Goal: Task Accomplishment & Management: Complete application form

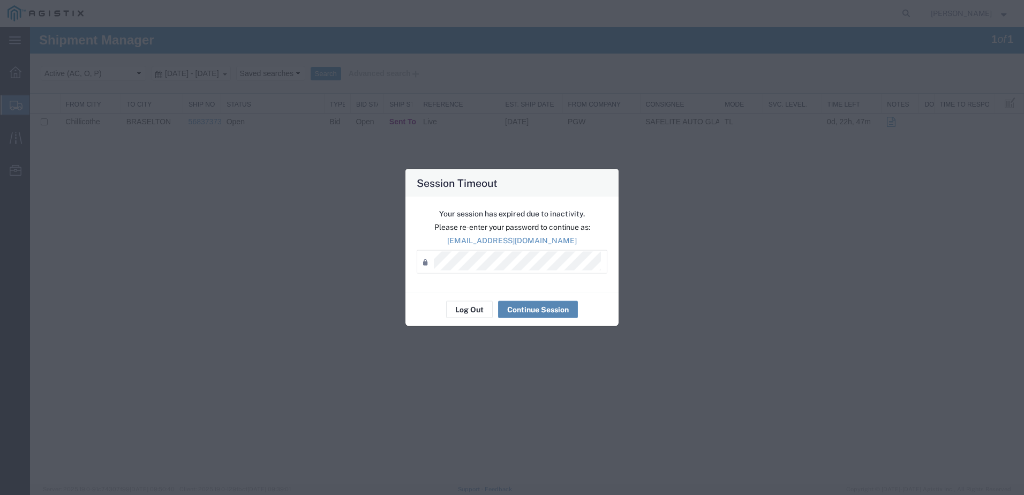
click at [513, 290] on div "Your session has expired due to inactivity. Please re-enter your password to co…" at bounding box center [511, 244] width 213 height 95
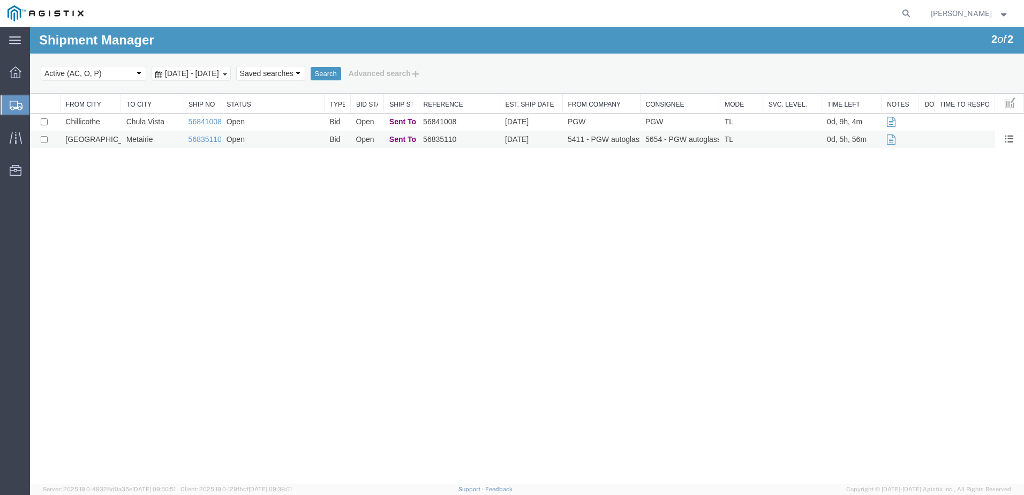
click at [175, 141] on td "Metairie" at bounding box center [152, 140] width 62 height 18
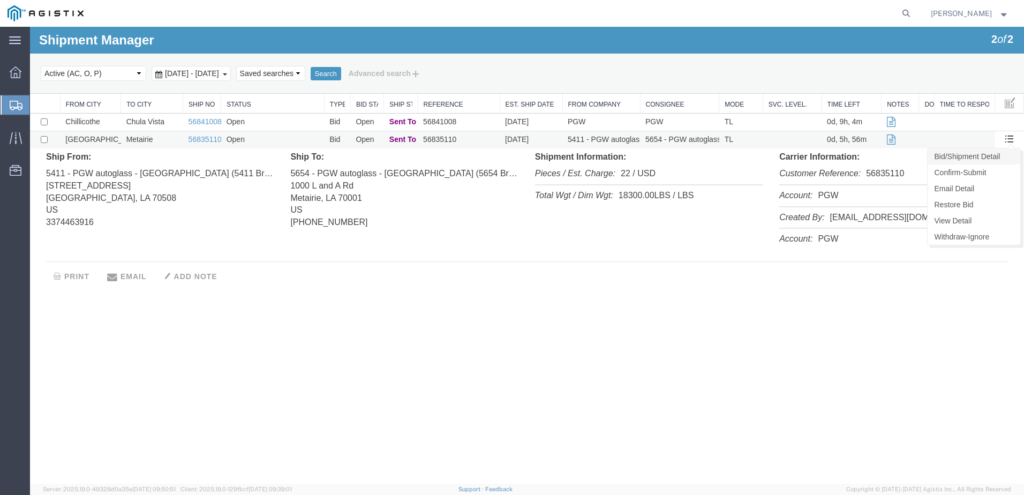
click at [1004, 155] on link "Bid/Shipment Detail" at bounding box center [973, 156] width 93 height 16
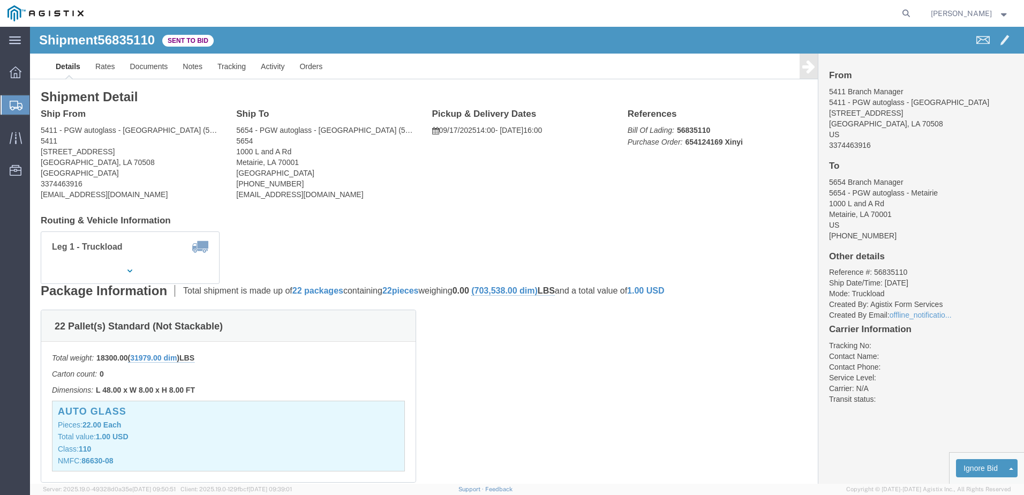
click at [38, 103] on span "Shipments" at bounding box center [33, 104] width 9 height 21
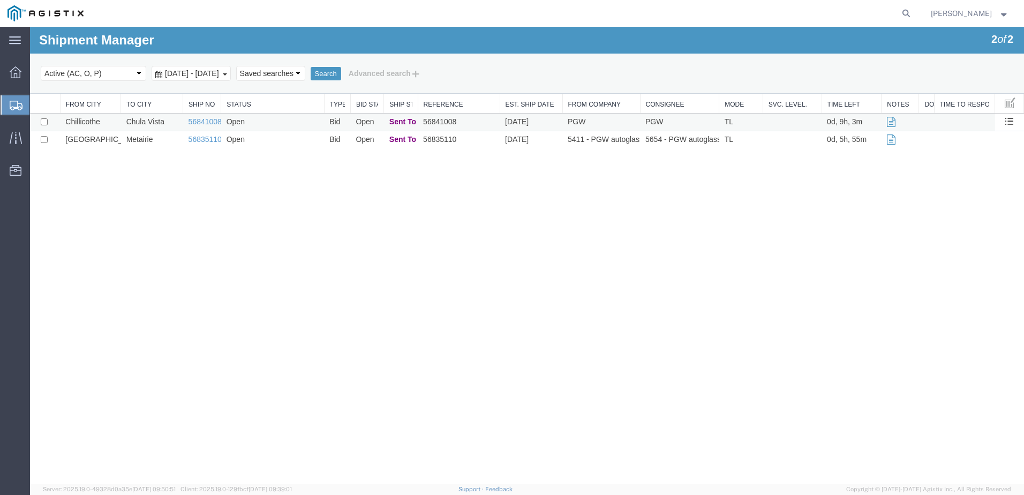
click at [126, 125] on td "Chula Vista" at bounding box center [152, 122] width 62 height 18
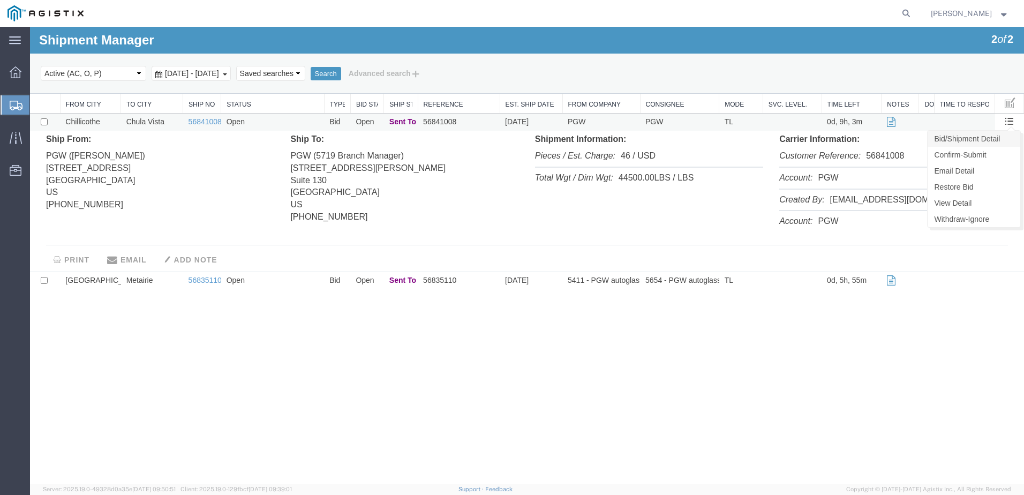
click at [989, 139] on link "Bid/Shipment Detail" at bounding box center [973, 139] width 93 height 16
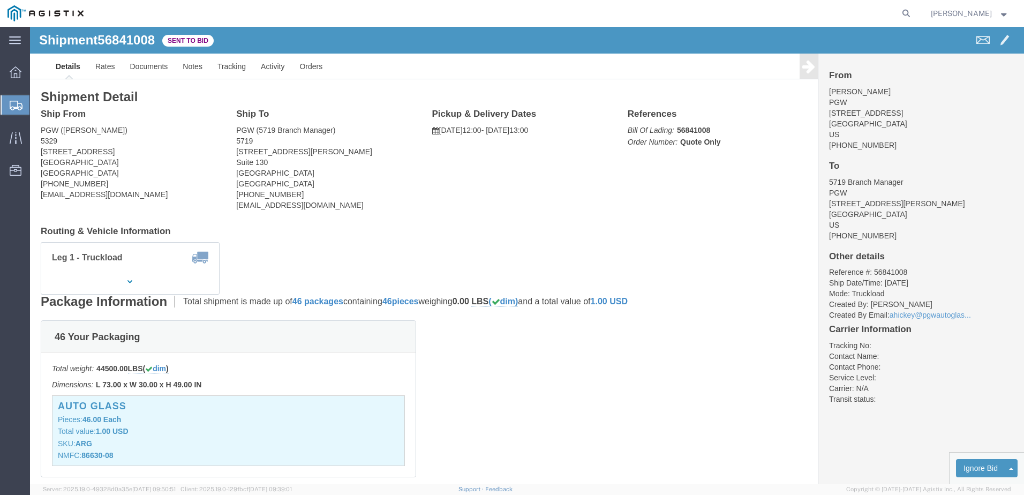
click at [10, 104] on icon at bounding box center [16, 106] width 13 height 10
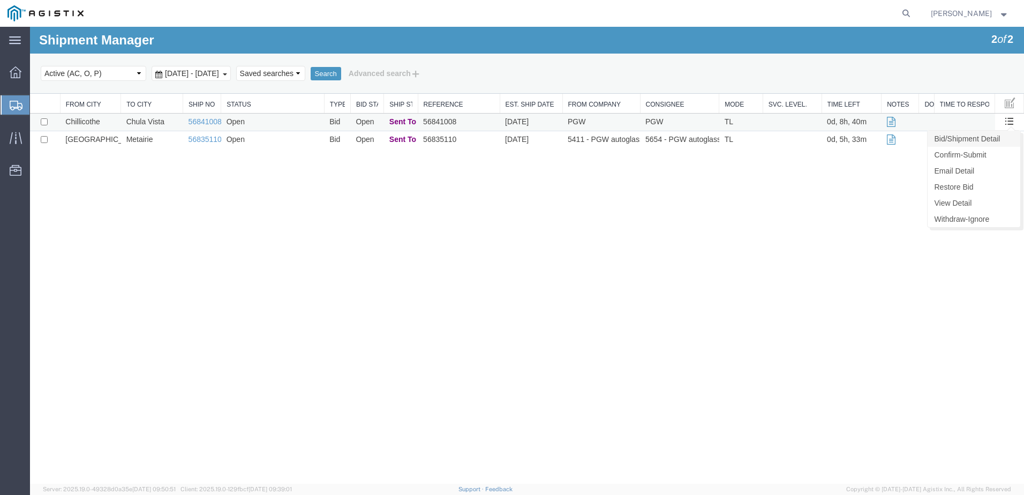
click at [984, 146] on link "Bid/Shipment Detail" at bounding box center [973, 139] width 93 height 16
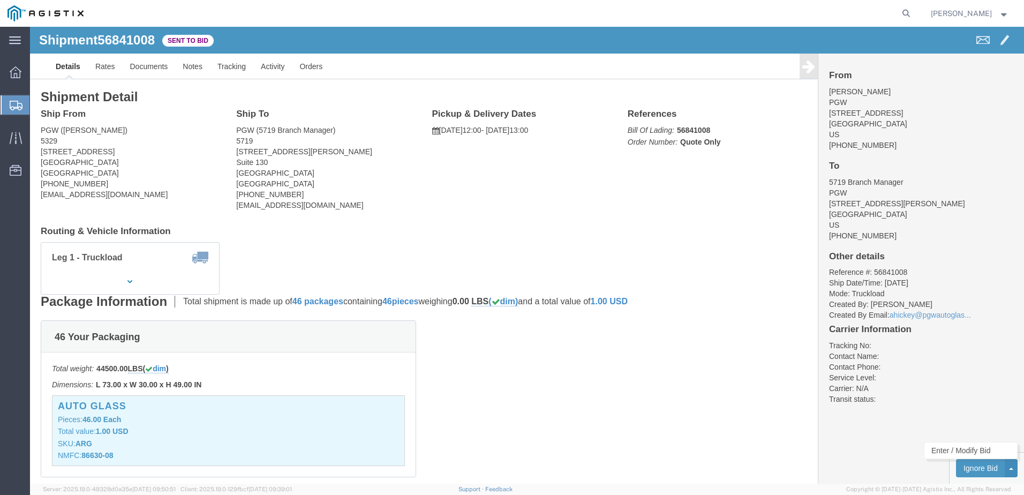
click button
click link "Enter / Modify Bid"
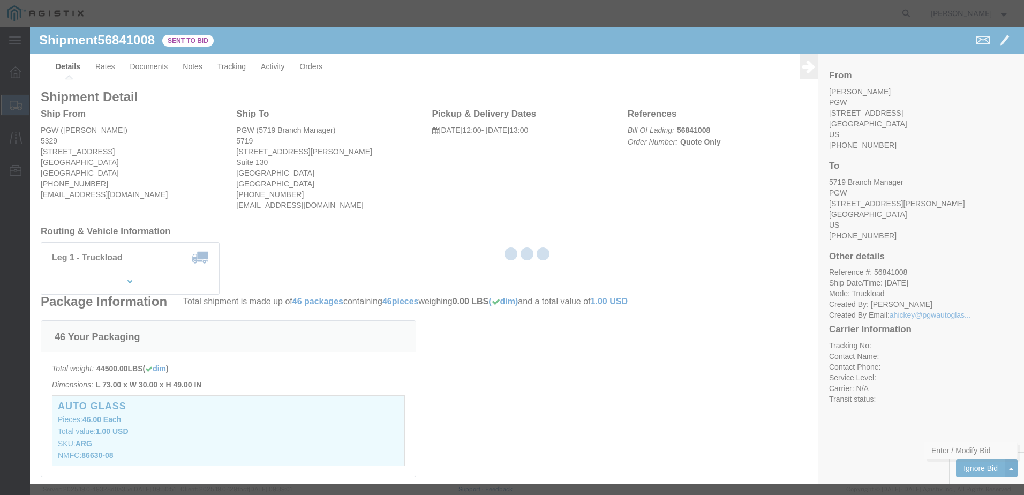
select select "4618"
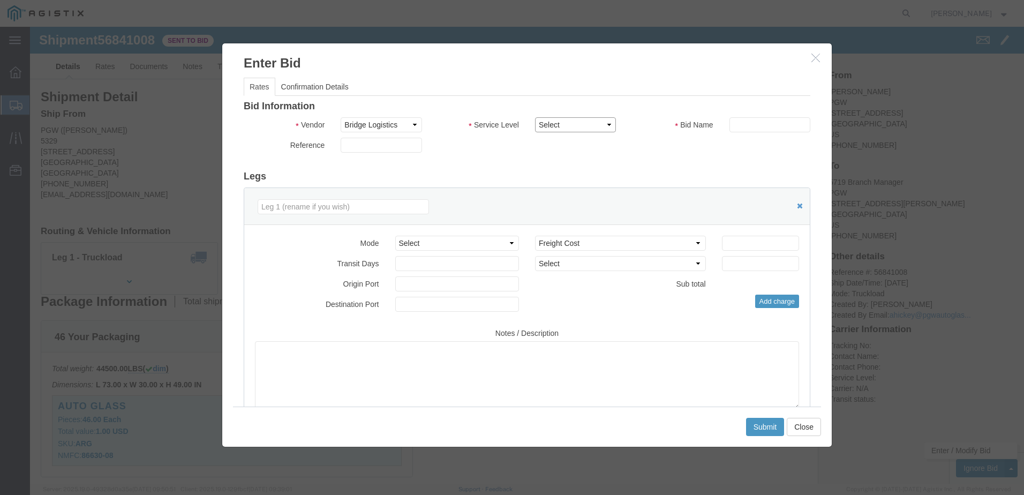
click select "Select Rail TL Standard 3 - 5 Day"
select select "13984"
click select "Select Rail TL Standard 3 - 5 Day"
click input "text"
type input "Bridge"
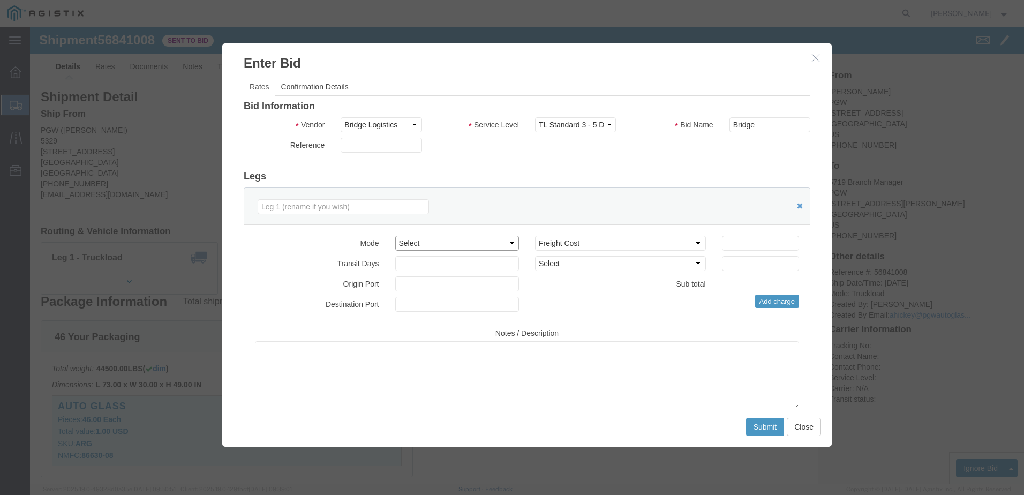
click select "Select Air Less than Truckload Multi-Leg Ocean Freight Rail Small Parcel Truckl…"
select select "TL"
click select "Select Air Less than Truckload Multi-Leg Ocean Freight Rail Small Parcel Truckl…"
click select "Select 2 Day Service 3 Axle Winch Truck 3 to 5 Day Service 96L Domestic Flat Ra…"
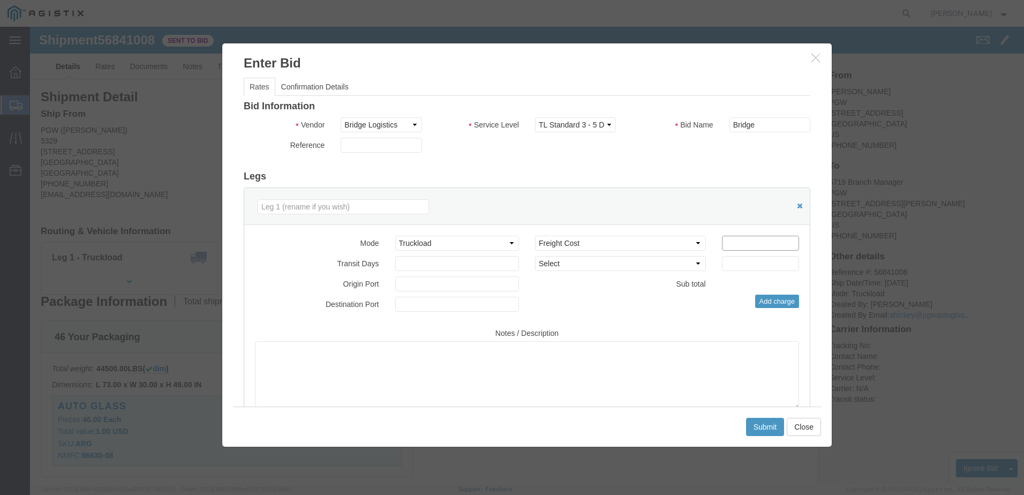
click input "number"
click div "Bid amount 1"
type input "0.01"
click input "0.01"
drag, startPoint x: 703, startPoint y: 216, endPoint x: 656, endPoint y: 216, distance: 46.6
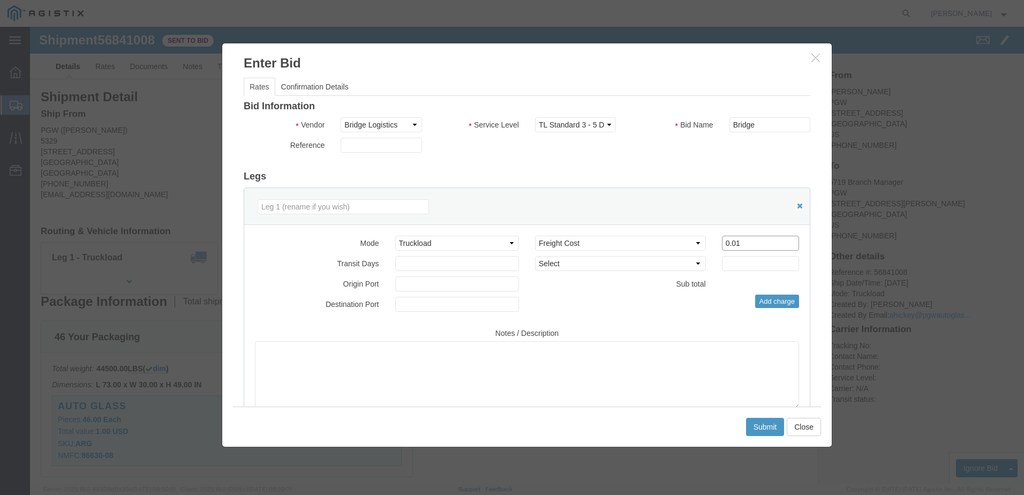
click div "Select 2 Day Service 3 Axle Winch Truck 3 to 5 Day Service 96L Domestic Flat Ra…"
drag, startPoint x: 721, startPoint y: 212, endPoint x: 657, endPoint y: 216, distance: 63.3
click div "Select 2 Day Service 3 Axle Winch Truck 3 to 5 Day Service 96L Domestic Flat Ra…"
type input "4125"
click select "Select 2 Day Service 3 Axle Winch Truck 3 to 5 Day Service 96L Domestic Flat Ra…"
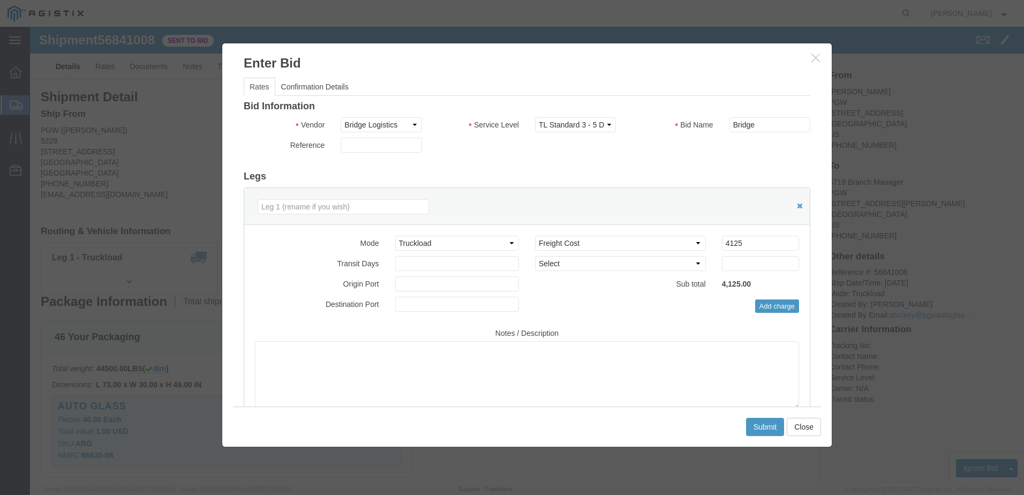
click div "Add charge"
click div "Select 2 Day Service 3 Axle Winch Truck 3 to 5 Day Service 96L Domestic Flat Ra…"
click button "Submit"
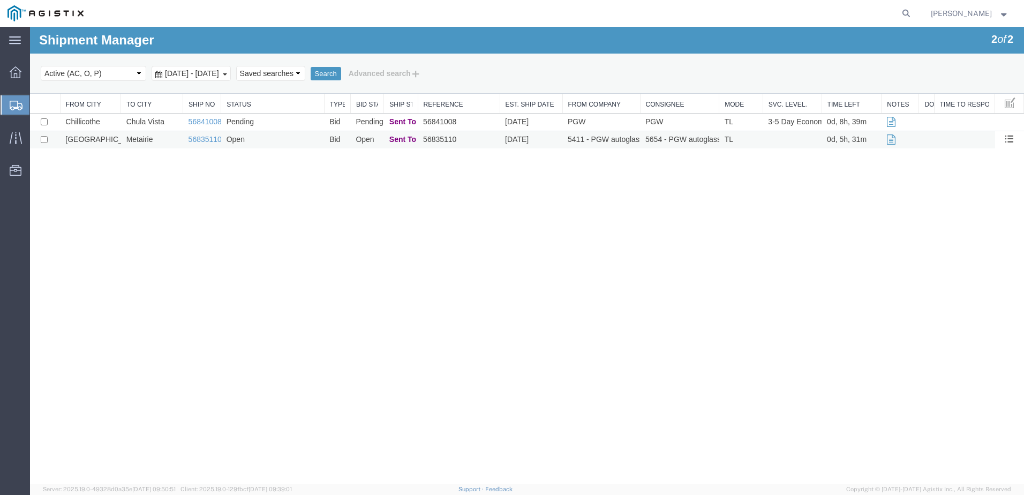
click at [172, 142] on td "Metairie" at bounding box center [152, 140] width 62 height 18
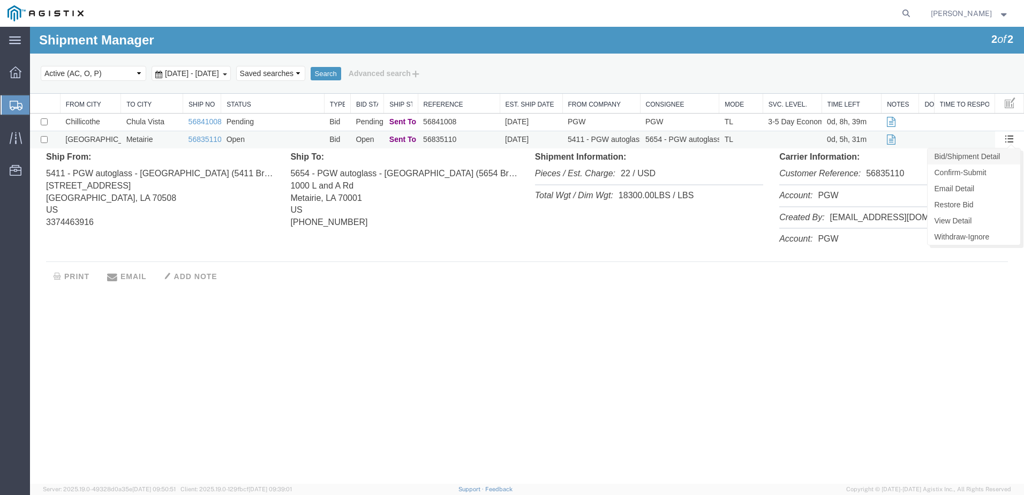
click at [994, 151] on link "Bid/Shipment Detail" at bounding box center [973, 156] width 93 height 16
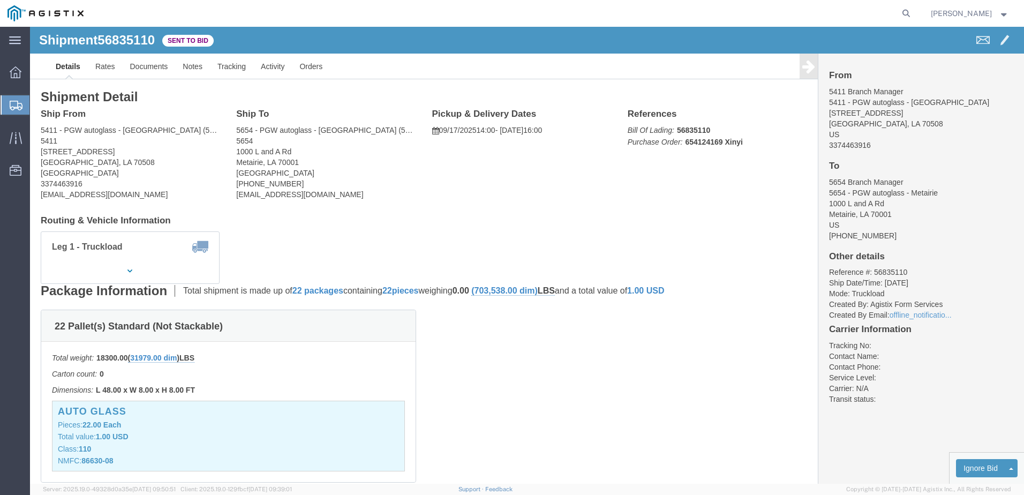
click h4 "Ship From"
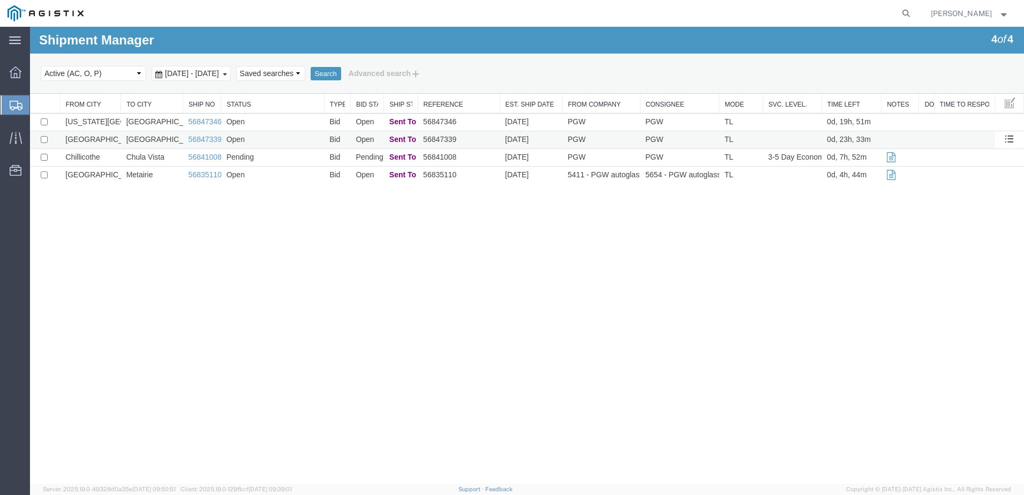
click at [273, 135] on td "Open" at bounding box center [272, 140] width 103 height 18
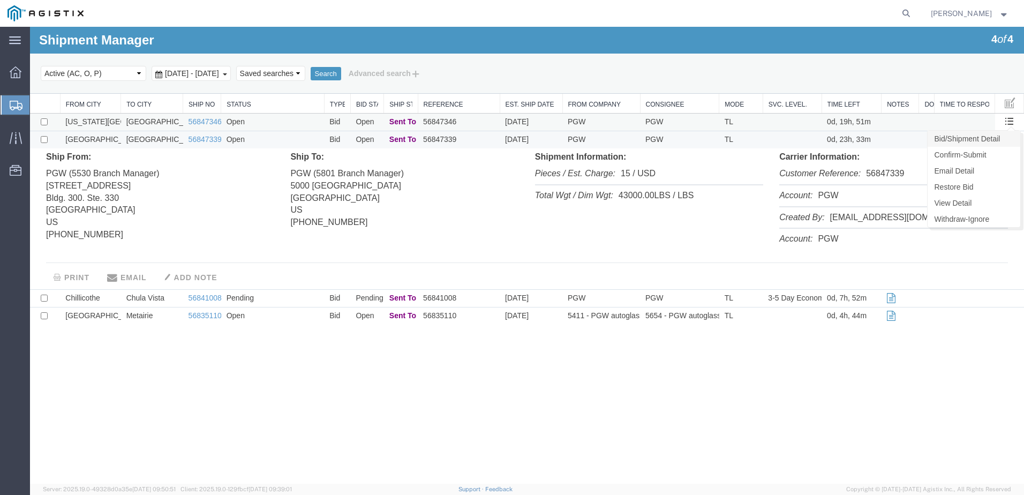
click at [997, 139] on link "Bid/Shipment Detail" at bounding box center [973, 139] width 93 height 16
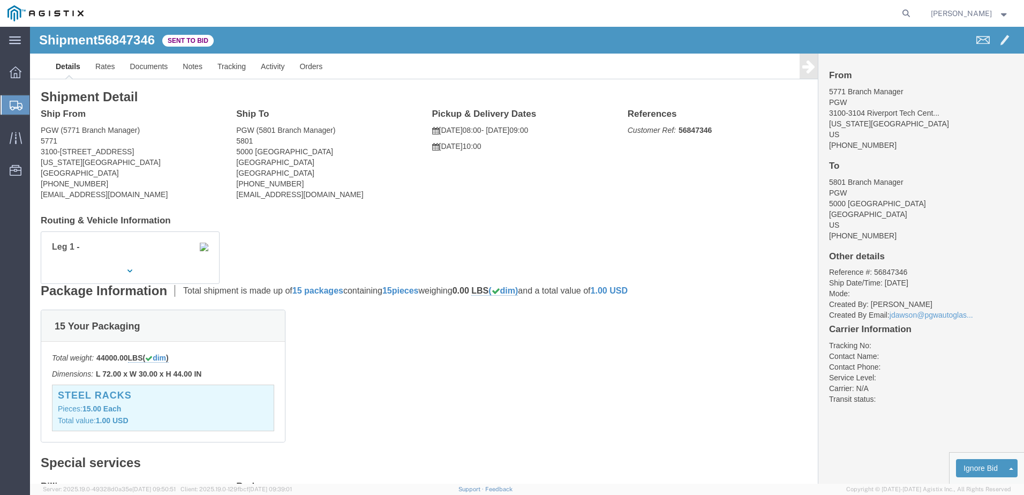
click at [32, 106] on span "Shipments" at bounding box center [33, 104] width 9 height 21
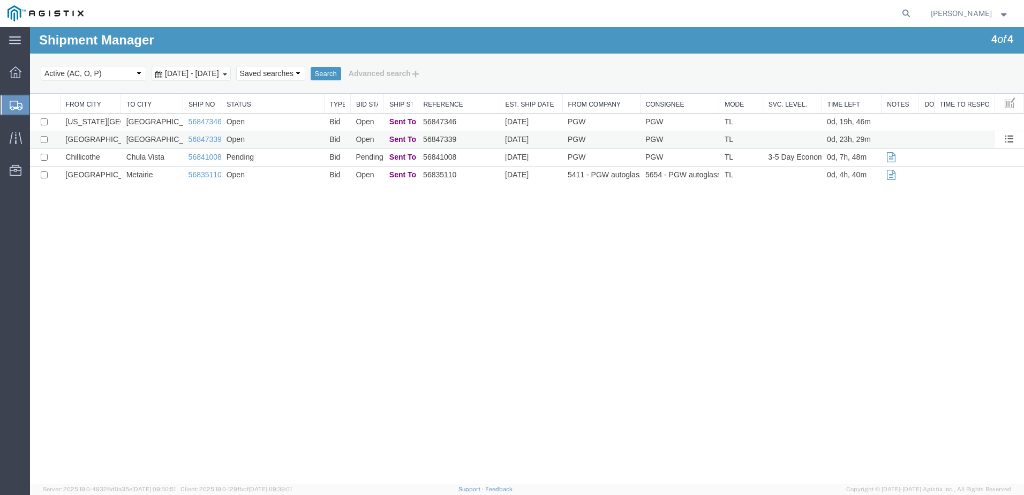
click at [529, 142] on td "[DATE]" at bounding box center [530, 140] width 63 height 18
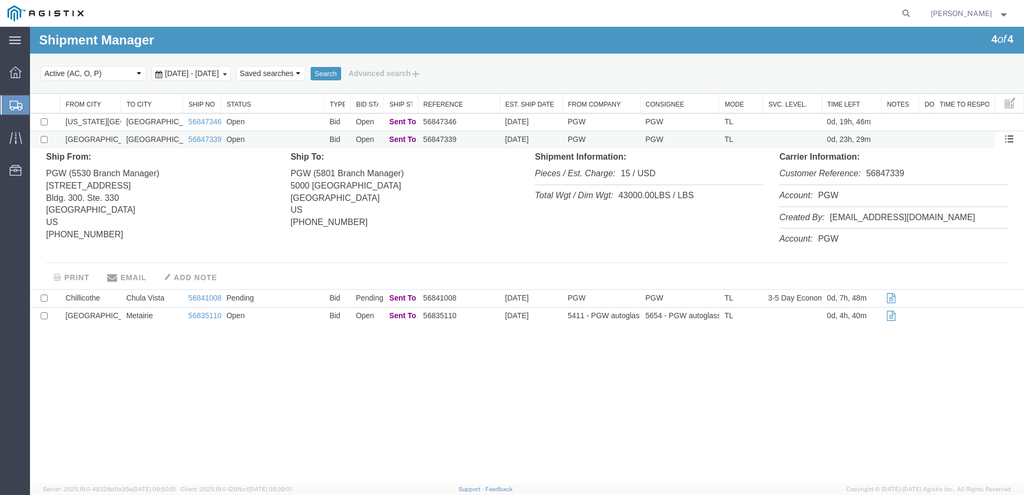
click at [457, 137] on td "56847339" at bounding box center [459, 140] width 82 height 18
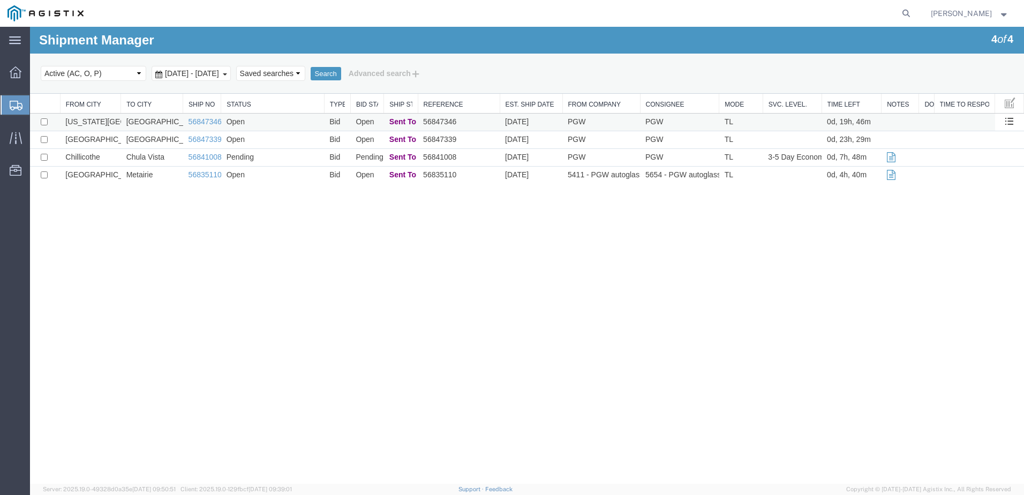
click at [242, 122] on td "Open" at bounding box center [272, 122] width 103 height 18
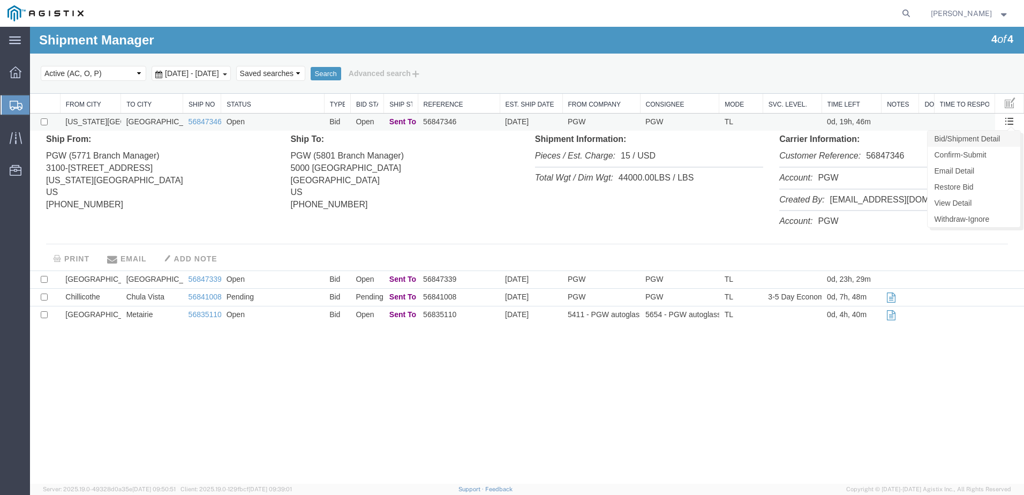
click at [980, 143] on link "Bid/Shipment Detail" at bounding box center [973, 139] width 93 height 16
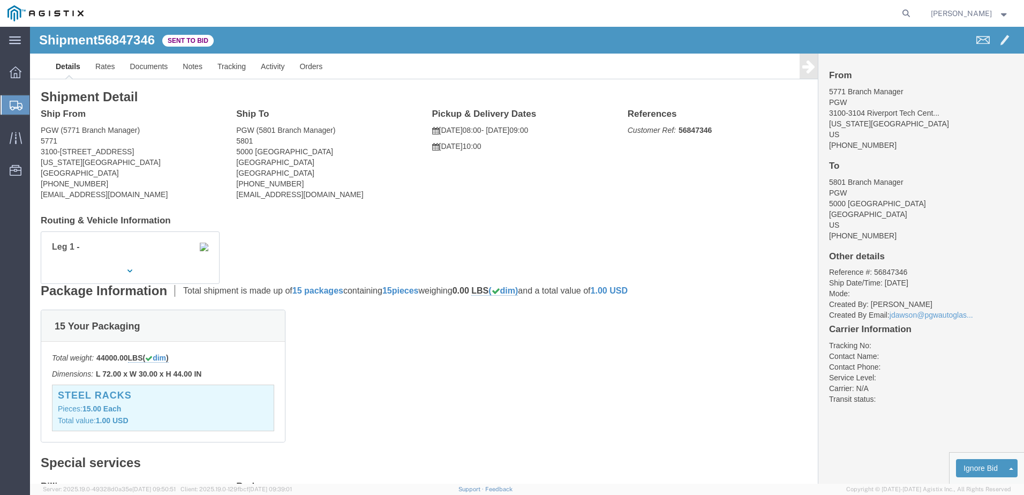
click at [10, 110] on icon at bounding box center [16, 106] width 13 height 10
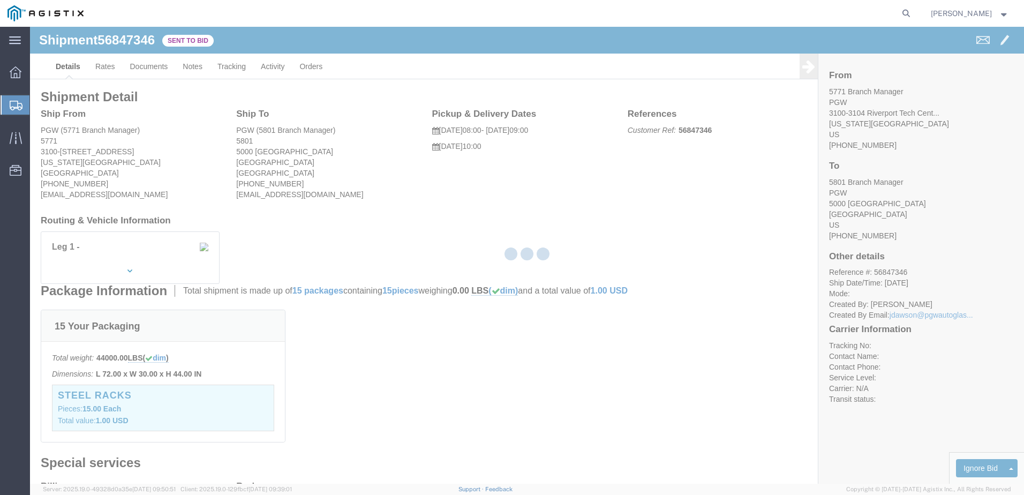
click at [56, 103] on div at bounding box center [527, 255] width 994 height 457
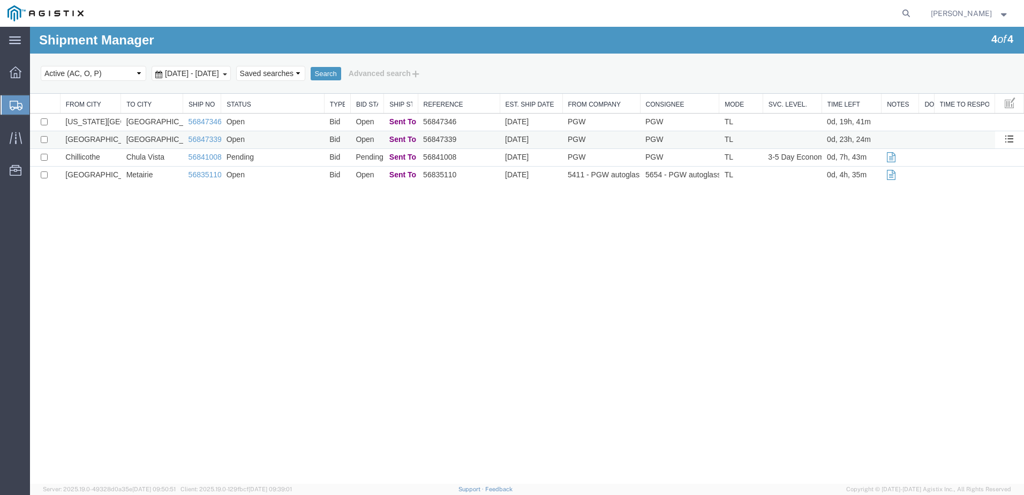
drag, startPoint x: 171, startPoint y: 125, endPoint x: 54, endPoint y: 137, distance: 117.3
click at [171, 125] on td "[GEOGRAPHIC_DATA]" at bounding box center [152, 122] width 62 height 18
click at [157, 120] on td "Fort Worth" at bounding box center [152, 122] width 62 height 18
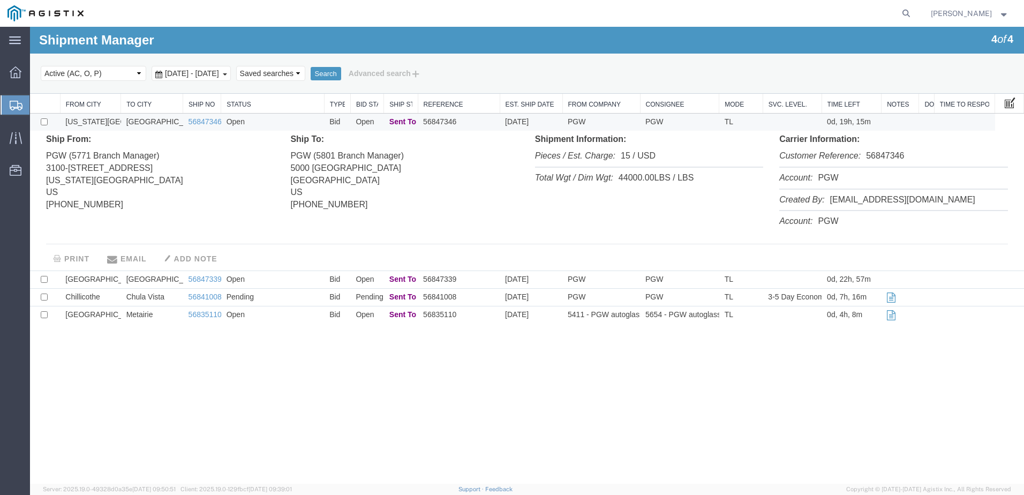
click at [1008, 107] on span at bounding box center [1009, 102] width 11 height 12
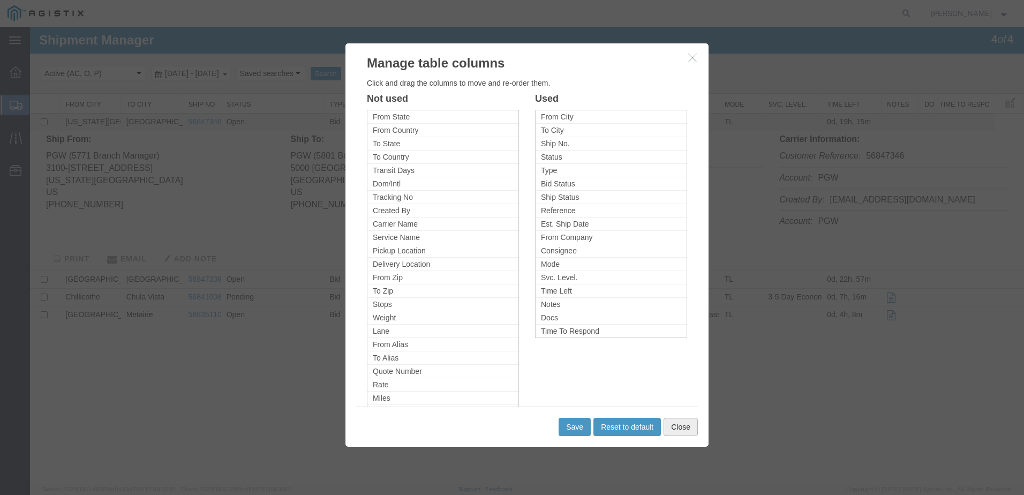
click at [680, 427] on button "Close" at bounding box center [680, 427] width 34 height 18
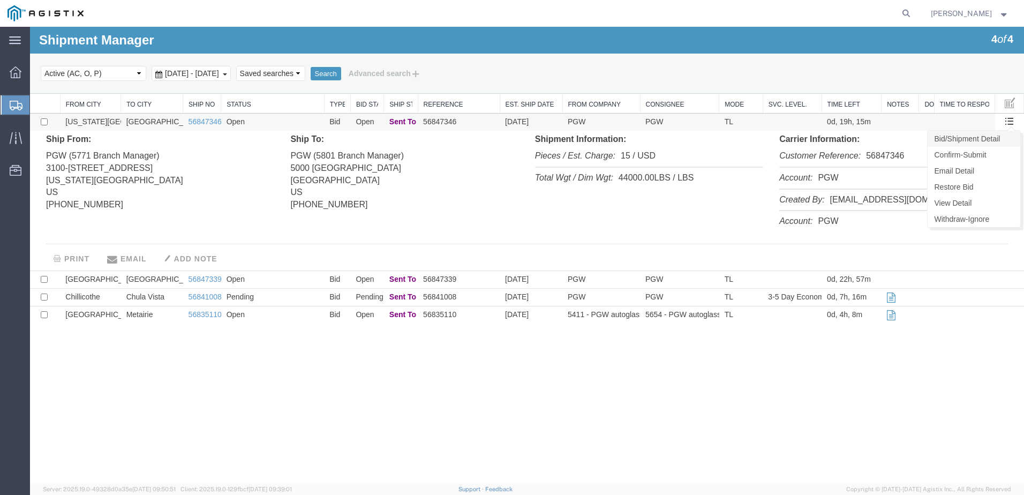
click at [987, 140] on link "Bid/Shipment Detail" at bounding box center [973, 139] width 93 height 16
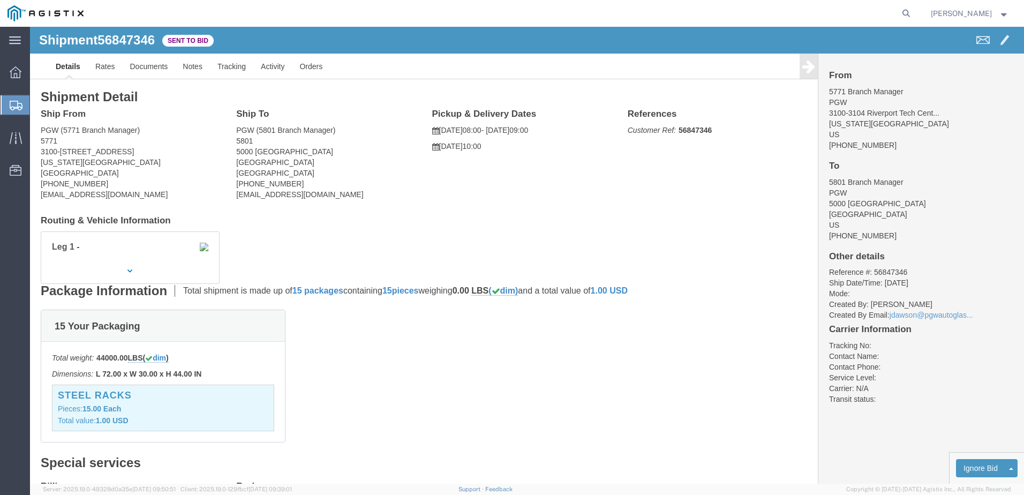
click at [37, 104] on span "Shipments" at bounding box center [33, 104] width 9 height 21
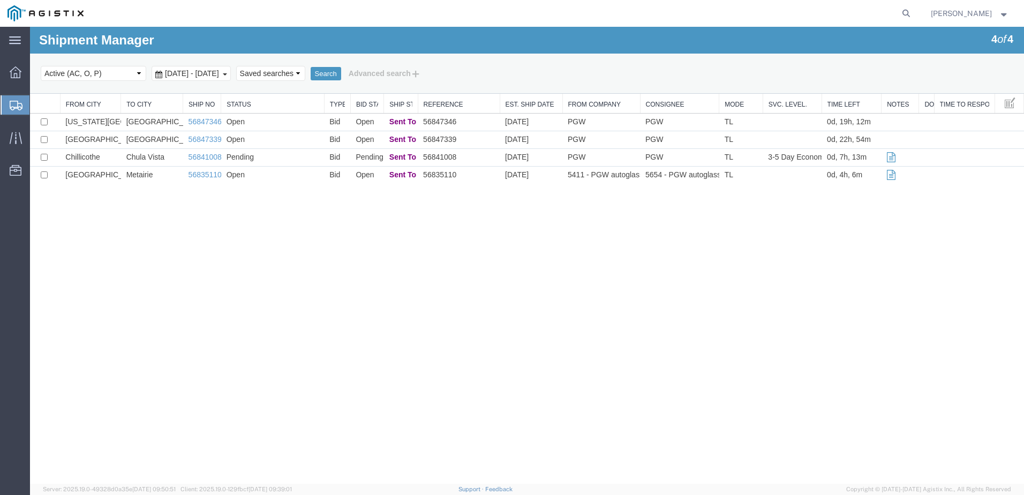
click at [236, 241] on div "Shipment Manager 4 of 4 Search Select status Active (AC, O, P) All Approved Awa…" at bounding box center [527, 255] width 994 height 457
click at [256, 222] on div "Shipment Manager 4 of 4 Search Select status Active (AC, O, P) All Approved Awa…" at bounding box center [527, 255] width 994 height 457
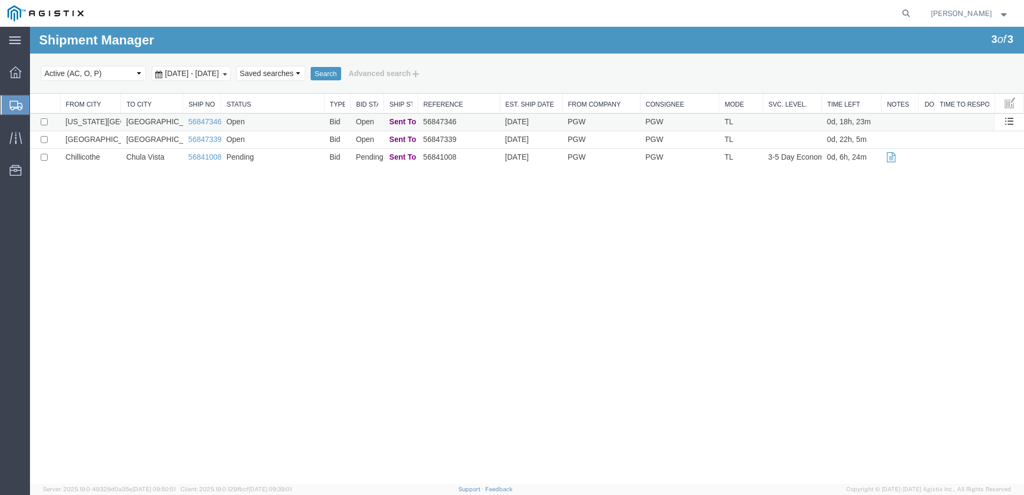
click at [289, 124] on td "Open" at bounding box center [272, 122] width 103 height 18
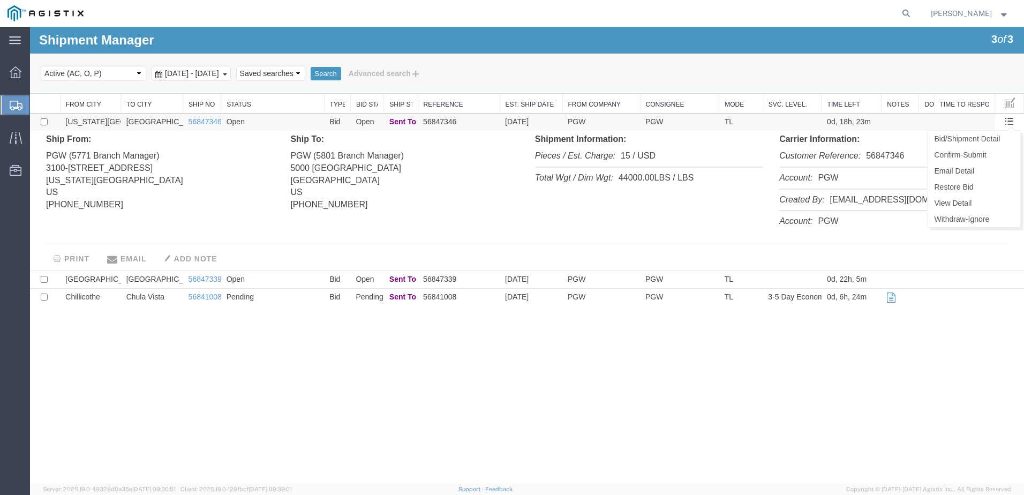
click at [1010, 119] on span at bounding box center [1008, 120] width 9 height 9
click at [989, 138] on link "Bid/Shipment Detail" at bounding box center [973, 139] width 93 height 16
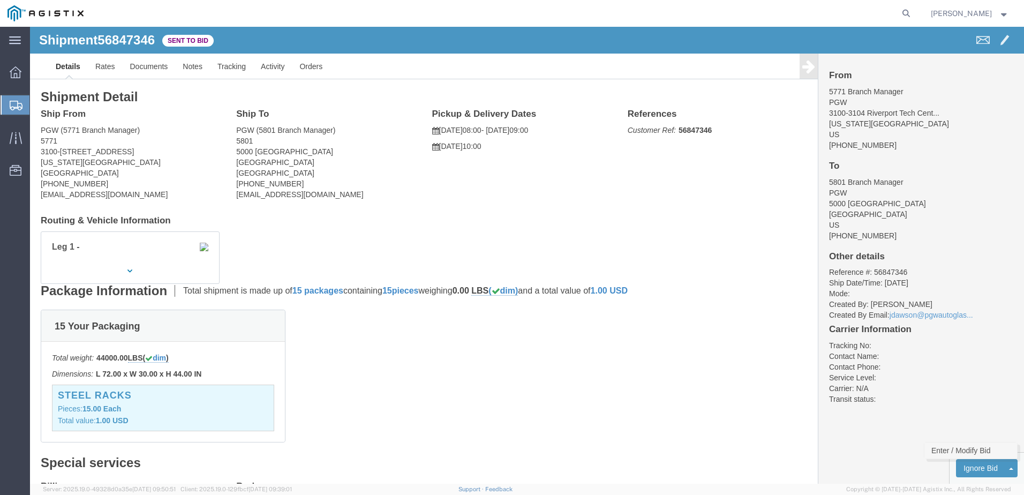
click link "Enter / Modify Bid"
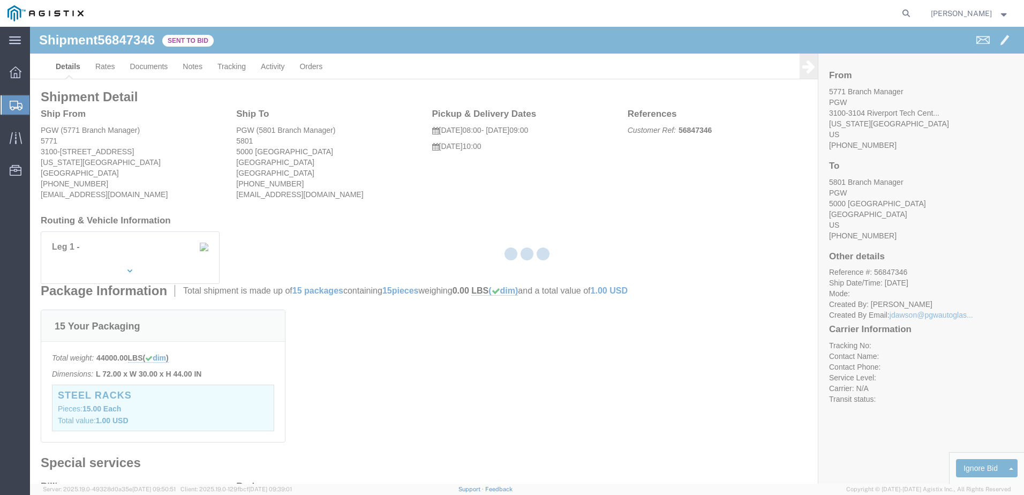
select select "4618"
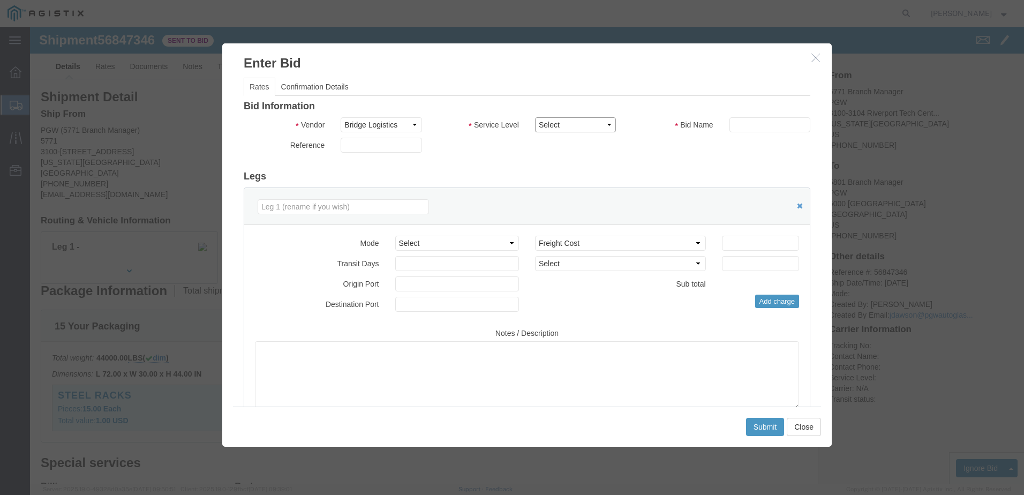
click select "Select Rail TL Standard 3 - 5 Day"
select select "13984"
click select "Select Rail TL Standard 3 - 5 Day"
click input "text"
type input "Bridge"
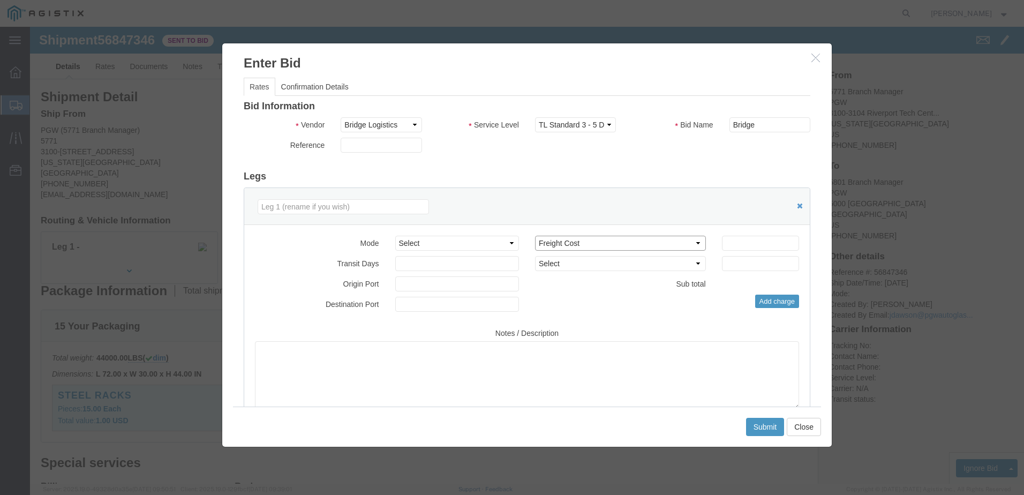
click select "Select 2 Day Service 3 Axle Winch Truck 3 to 5 Day Service 96L Domestic Flat Ra…"
click input "number"
type input "1700"
click button "Submit"
